Goal: Find specific page/section: Find specific page/section

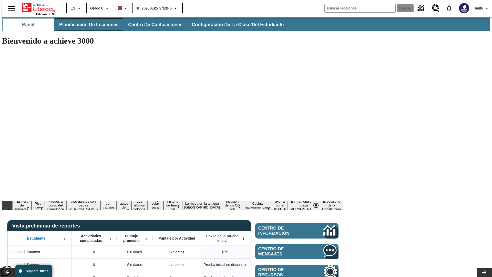
click at [86, 25] on span "Planificación de lecciones" at bounding box center [88, 25] width 59 height 6
